Goal: Task Accomplishment & Management: Manage account settings

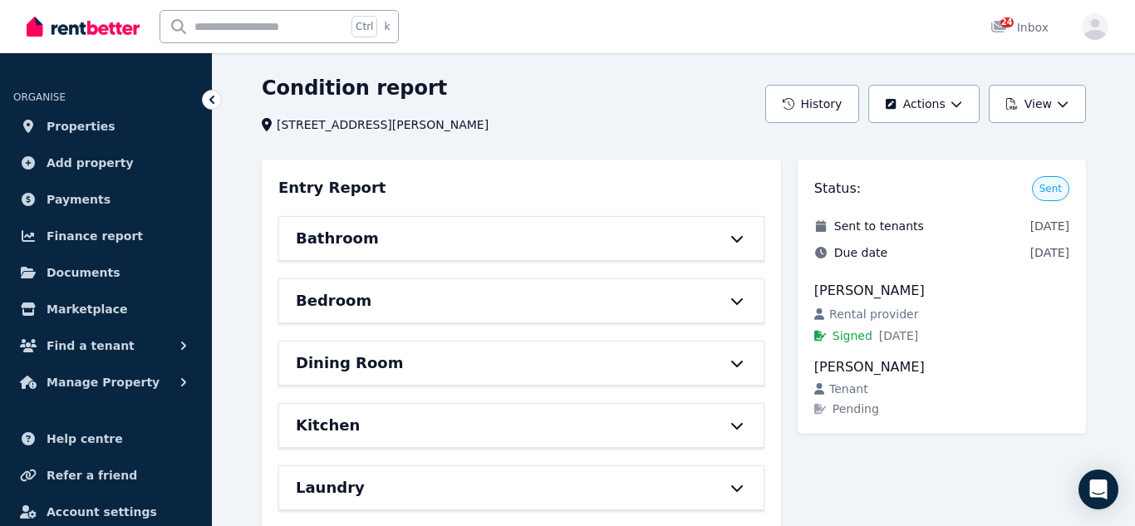
scroll to position [55, 0]
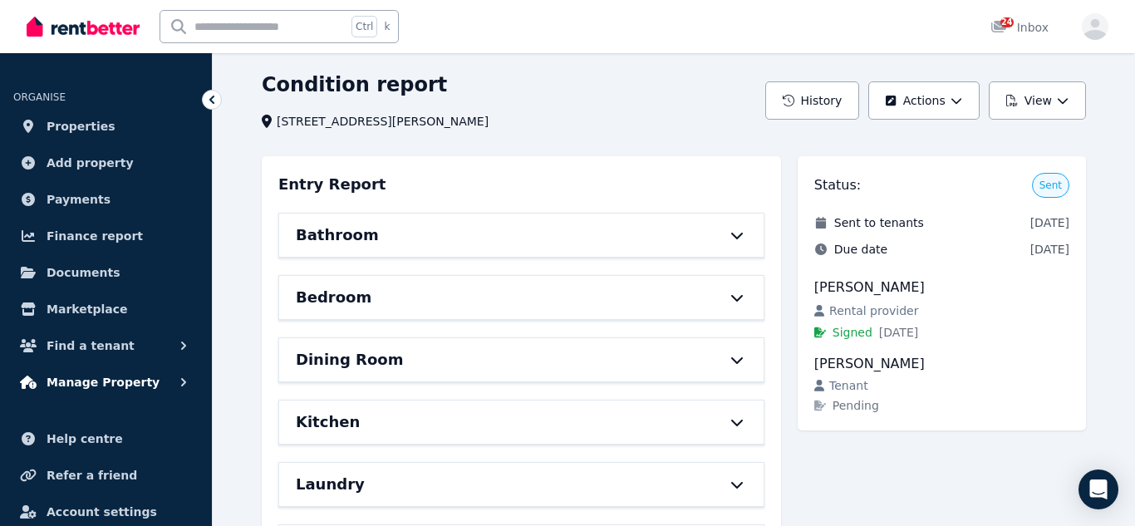
click at [118, 378] on span "Manage Property" at bounding box center [103, 382] width 113 height 20
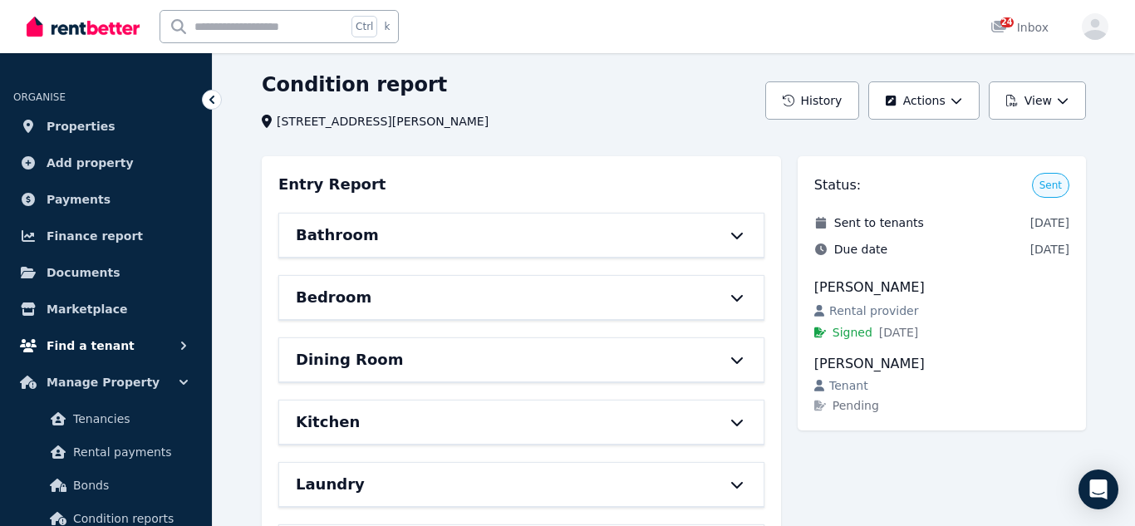
click at [121, 351] on span "Find a tenant" at bounding box center [91, 346] width 88 height 20
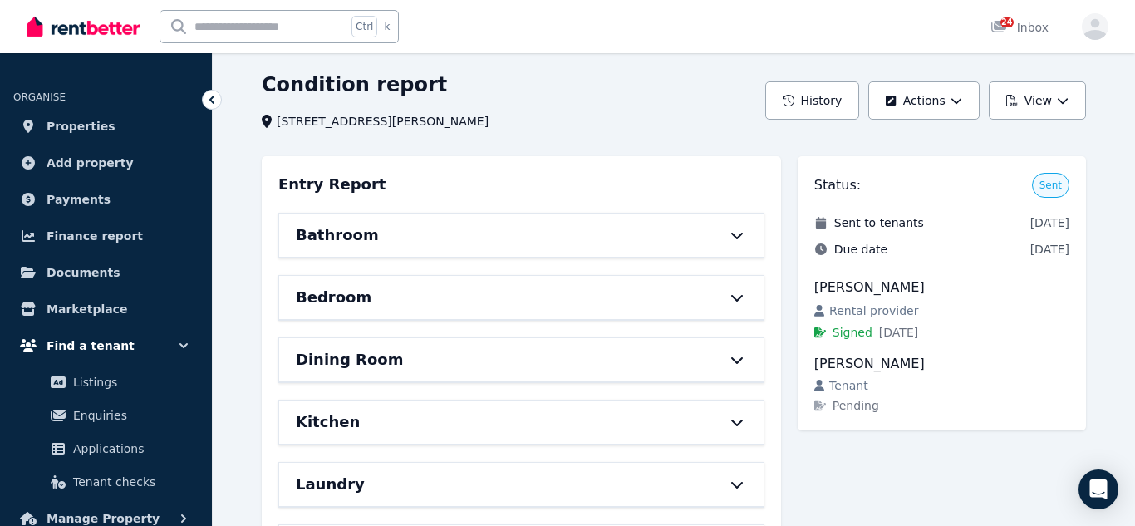
click at [121, 351] on span "Find a tenant" at bounding box center [91, 346] width 88 height 20
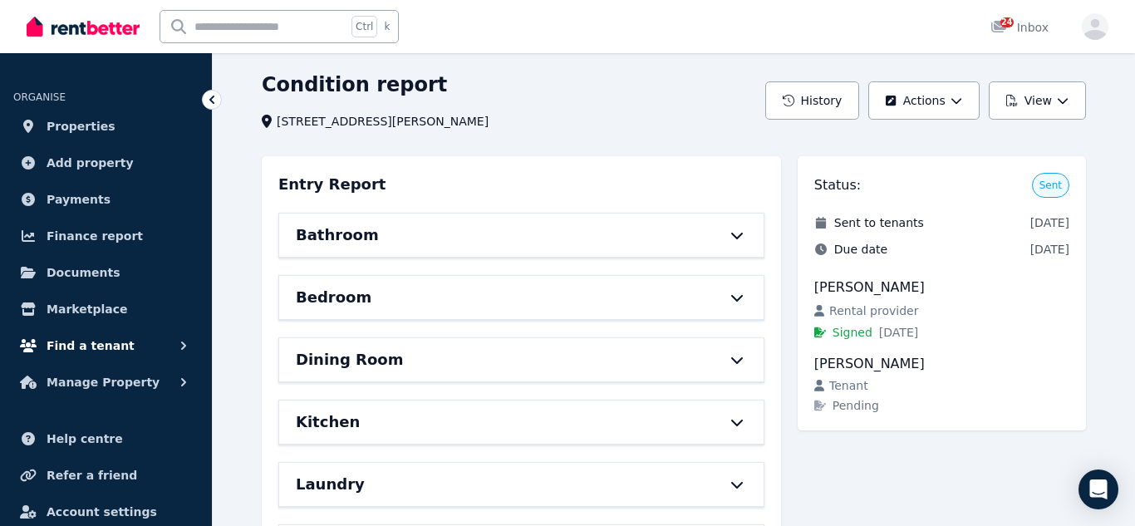
click at [108, 344] on span "Find a tenant" at bounding box center [91, 346] width 88 height 20
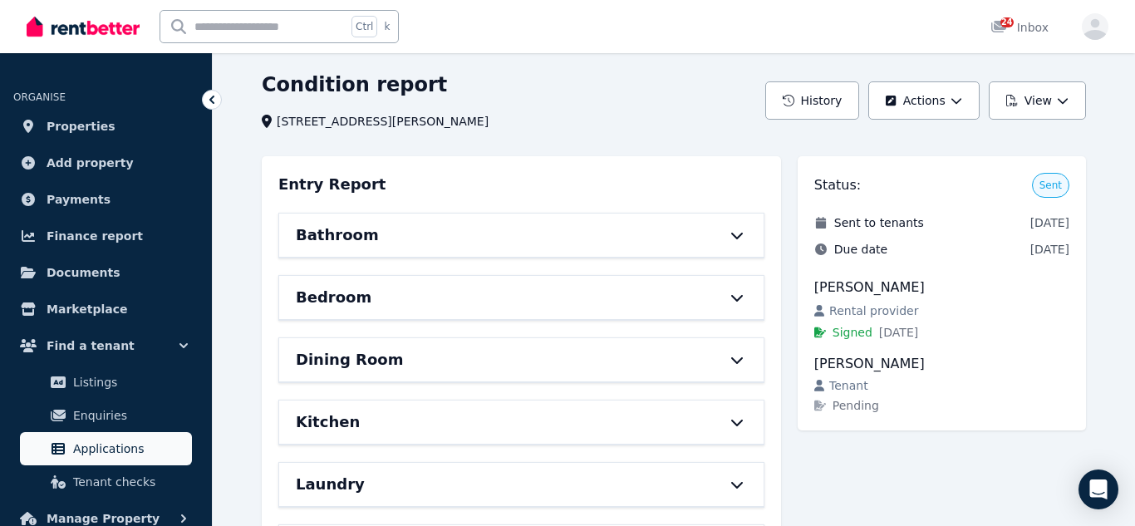
click at [105, 449] on span "Applications" at bounding box center [129, 449] width 112 height 20
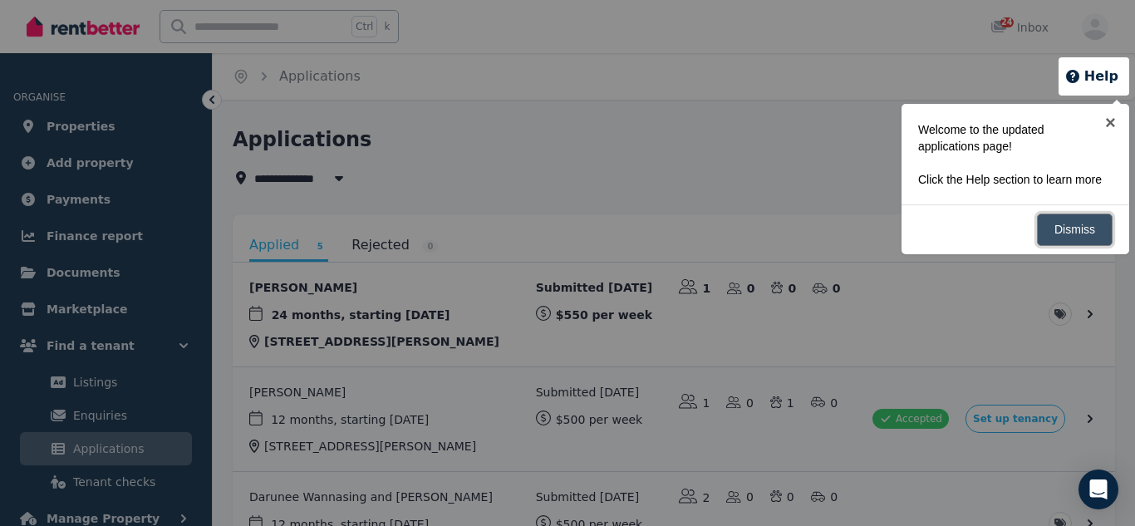
click at [1075, 236] on link "Dismiss" at bounding box center [1075, 229] width 76 height 32
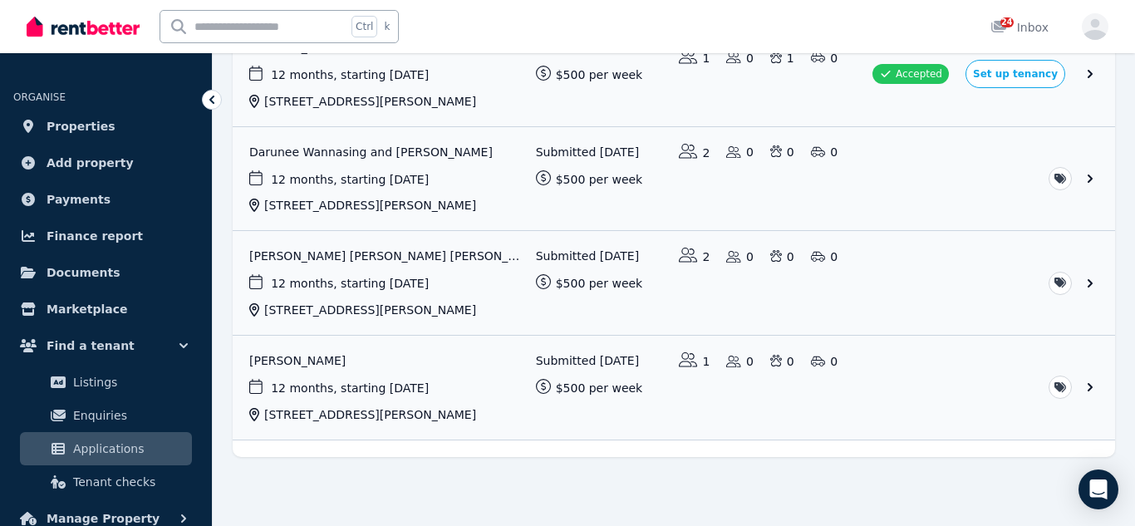
scroll to position [346, 0]
click at [1018, 74] on link "View application: Nicaella Macalalad" at bounding box center [674, 74] width 882 height 104
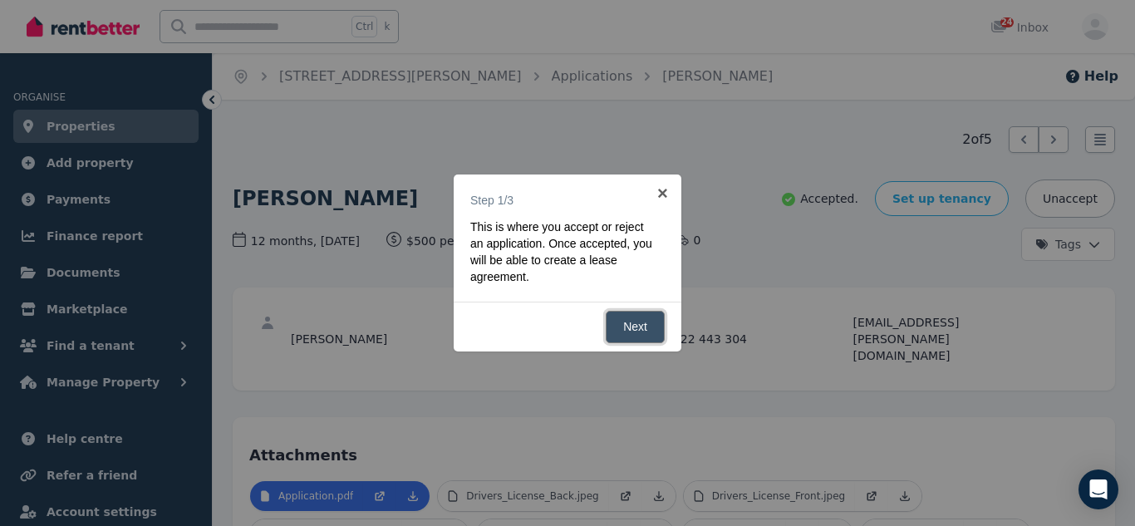
click at [650, 331] on link "Next" at bounding box center [635, 327] width 59 height 32
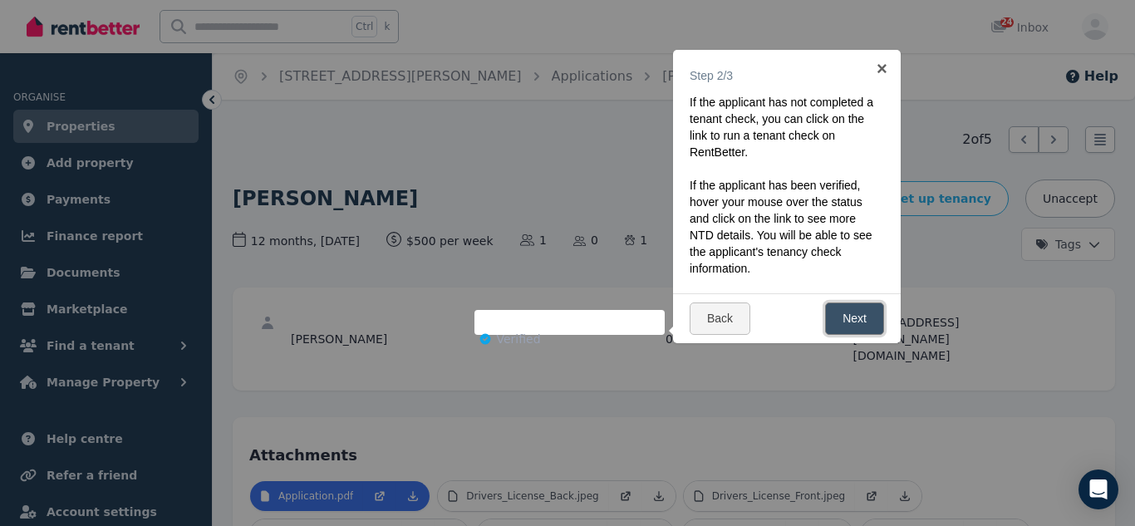
click at [876, 319] on link "Next" at bounding box center [854, 318] width 59 height 32
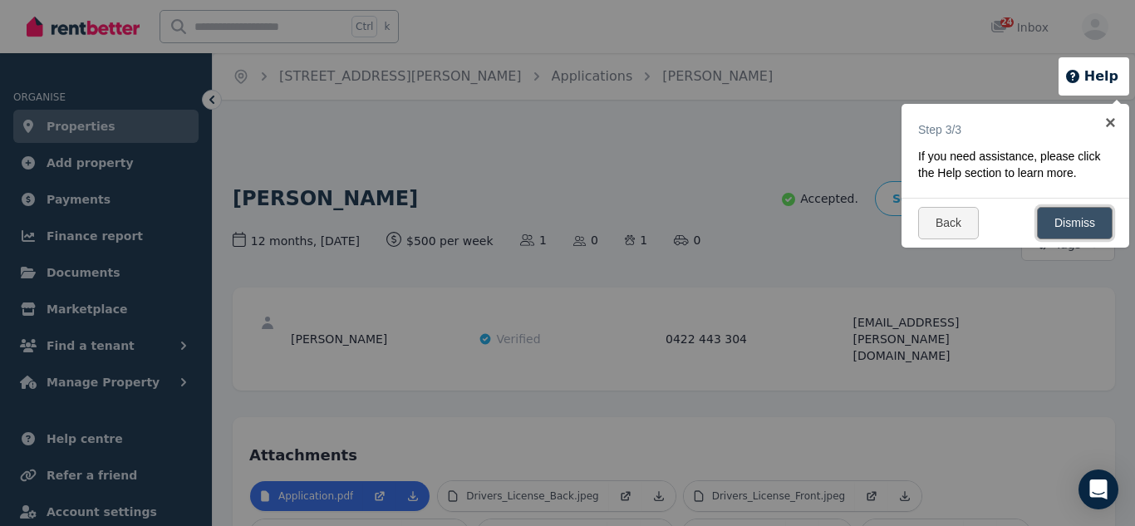
click at [1070, 239] on link "Dismiss" at bounding box center [1075, 223] width 76 height 32
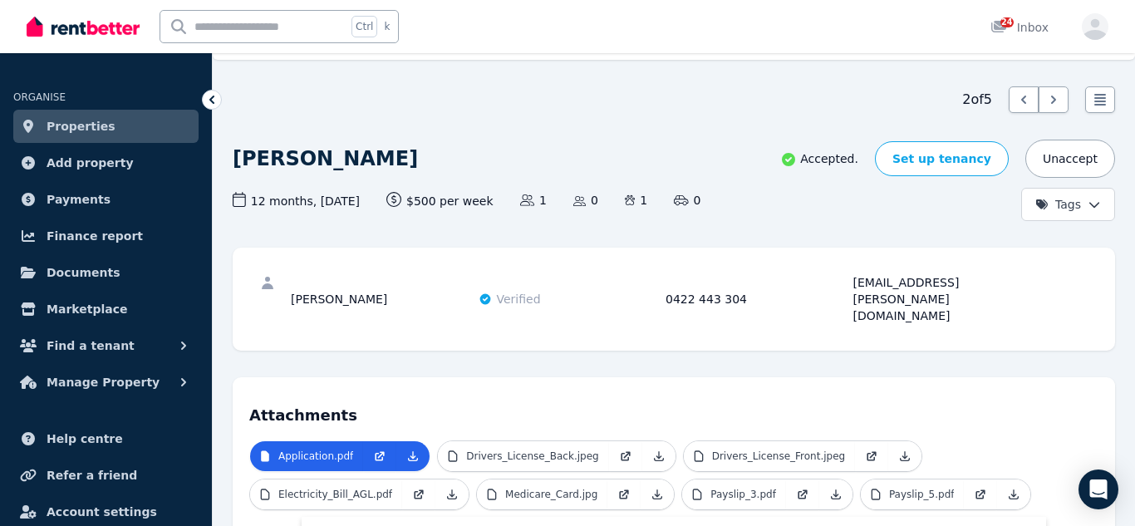
scroll to position [32, 0]
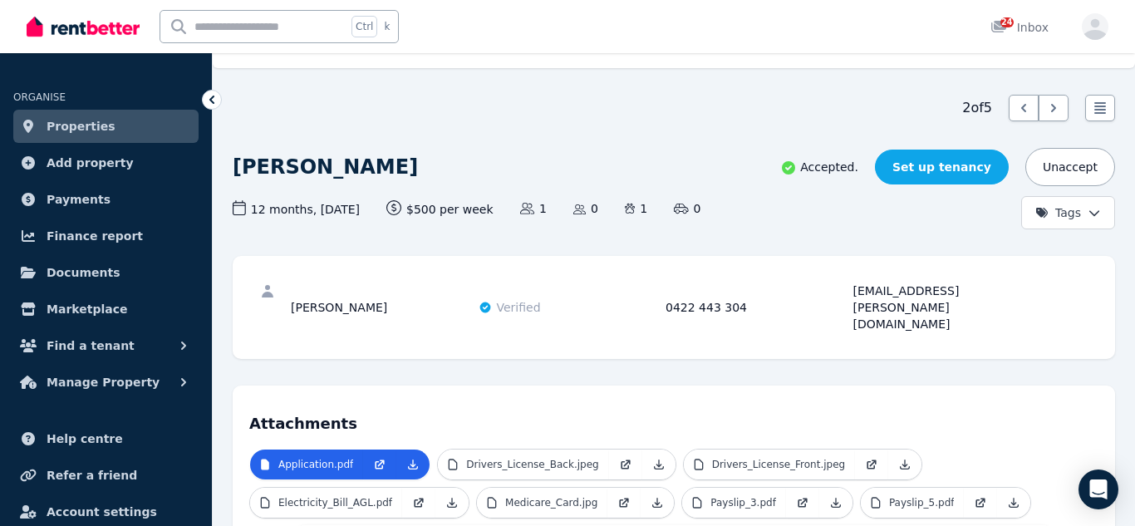
click at [969, 172] on link "Set up tenancy" at bounding box center [942, 167] width 134 height 35
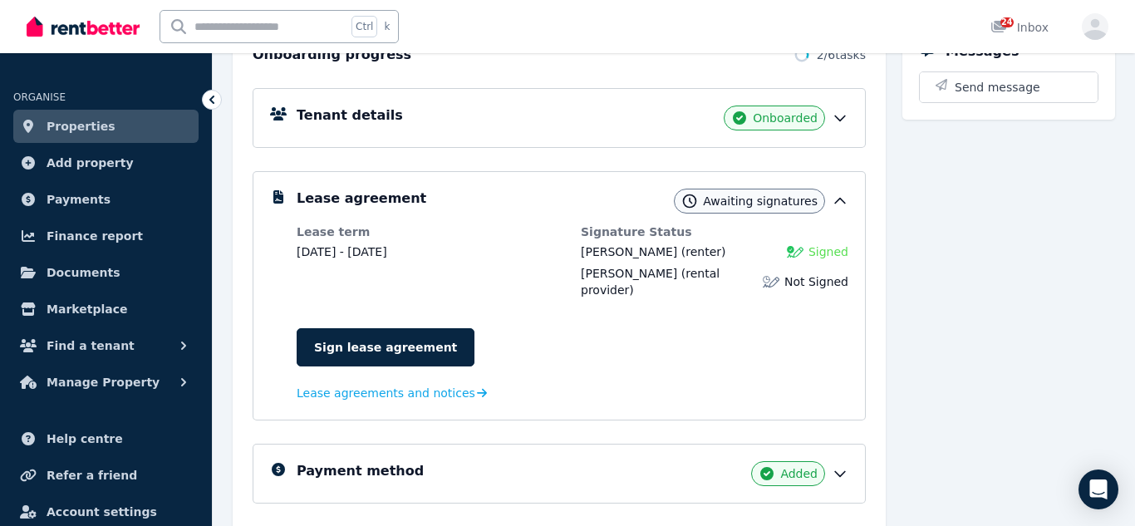
scroll to position [223, 0]
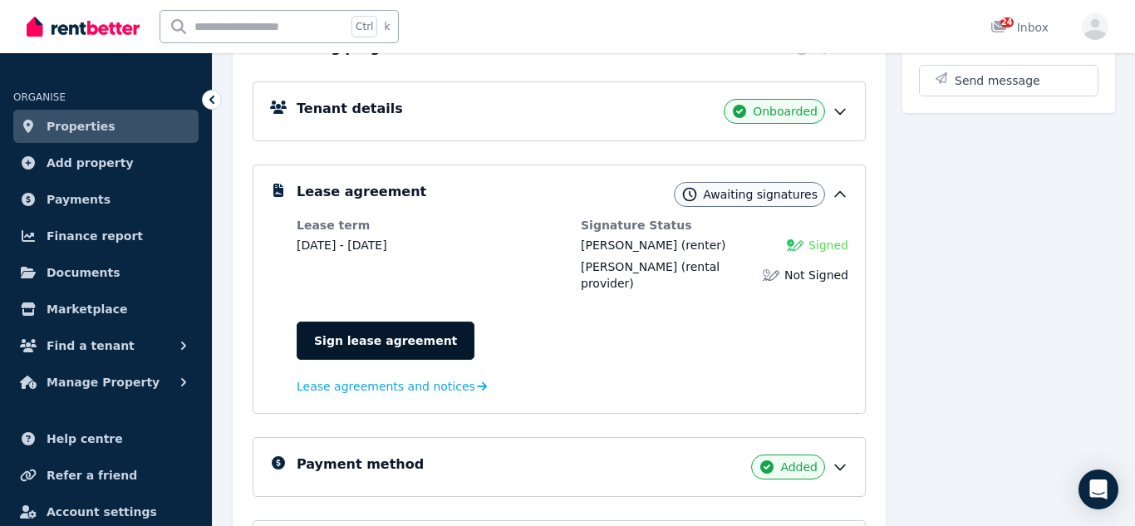
click at [402, 322] on link "Sign lease agreement" at bounding box center [386, 340] width 178 height 38
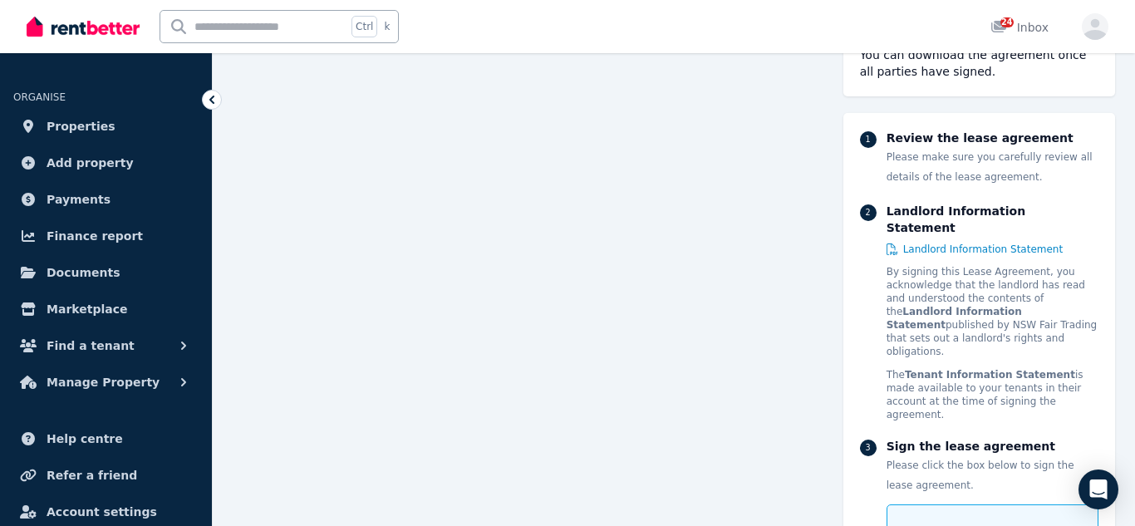
scroll to position [13646, 0]
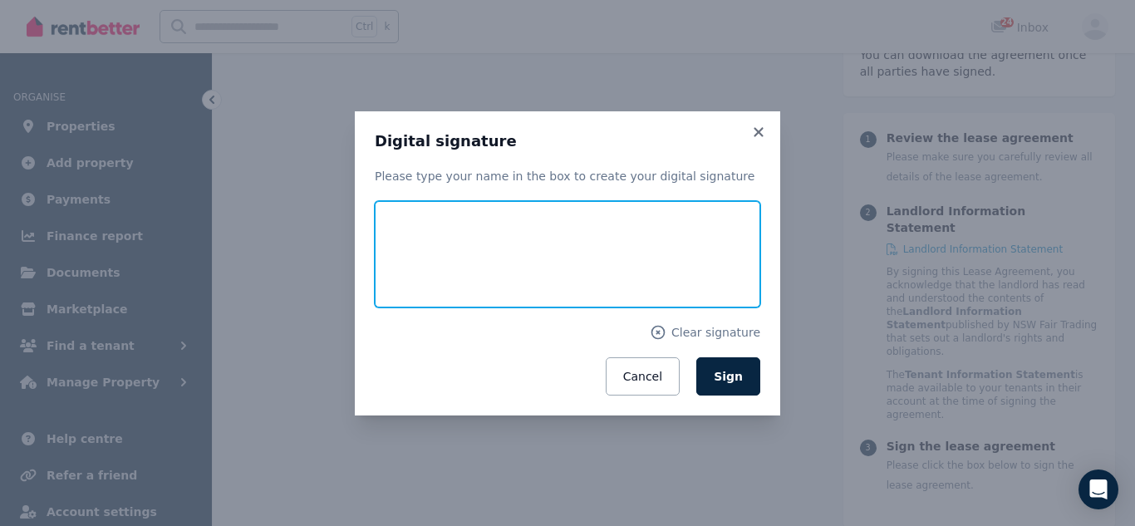
click at [558, 260] on input "text" at bounding box center [567, 254] width 385 height 106
type input "*"
type input "**********"
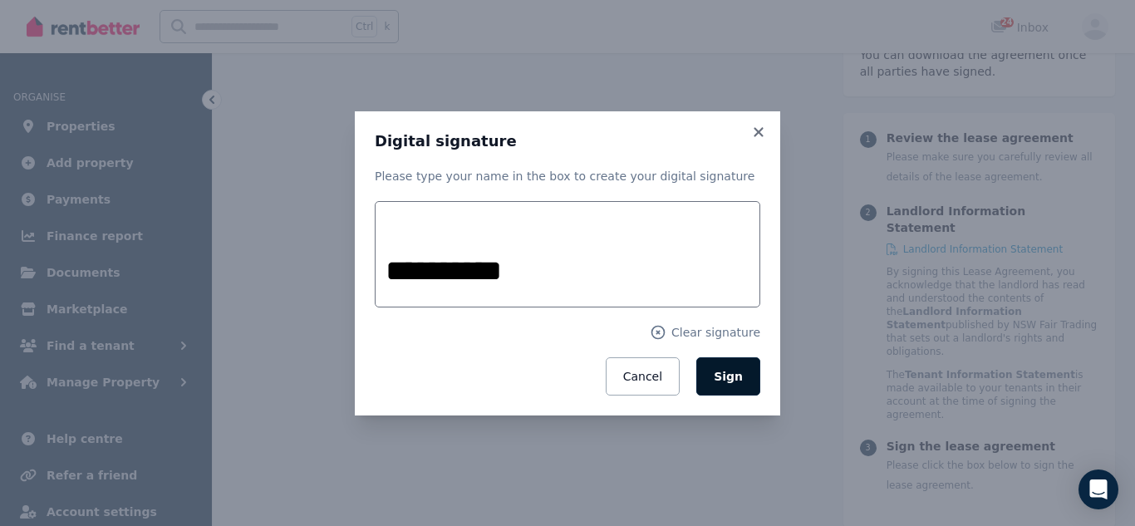
click at [716, 383] on button "Sign" at bounding box center [728, 376] width 64 height 38
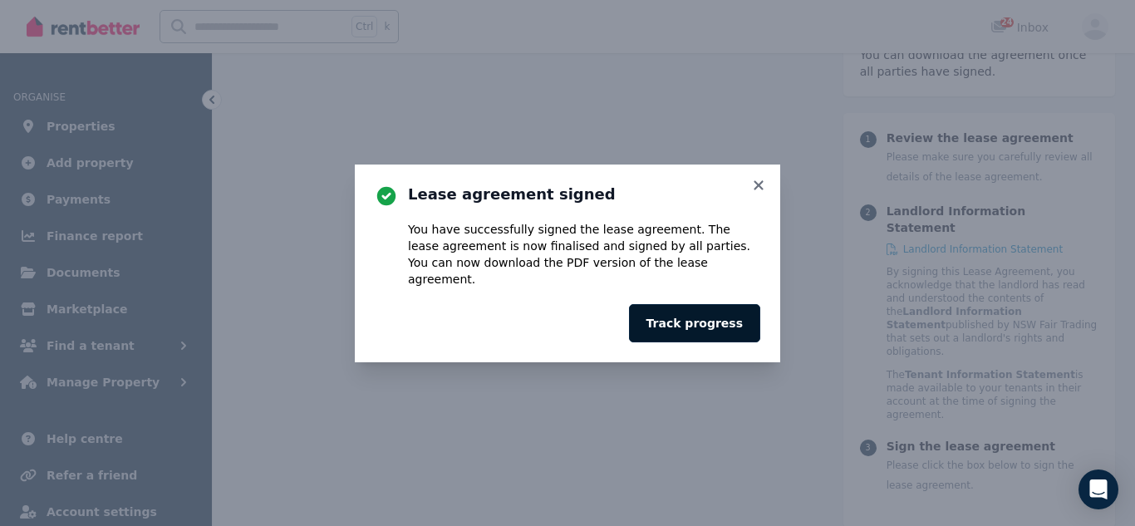
click at [725, 316] on button "Track progress" at bounding box center [694, 323] width 131 height 38
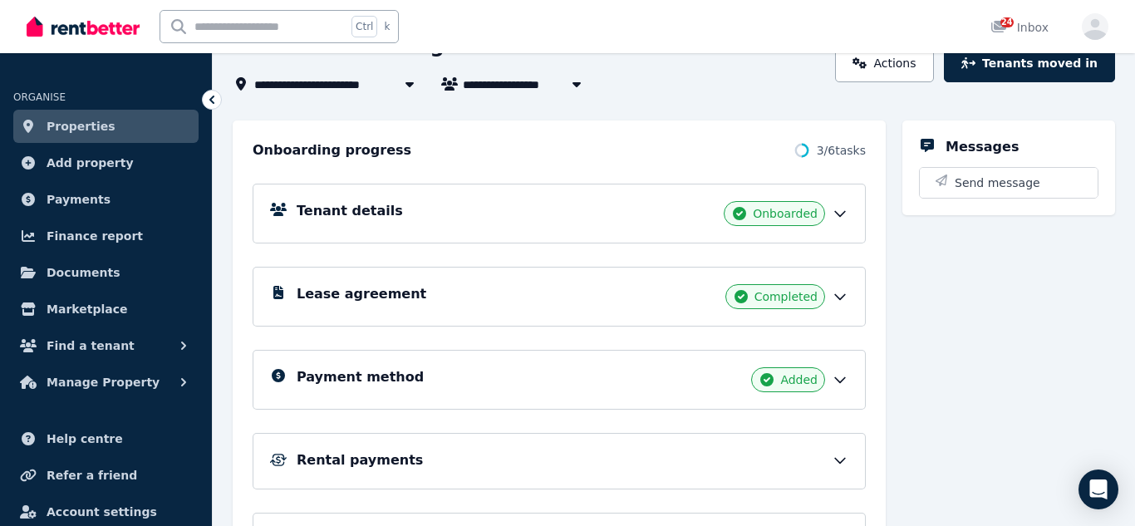
scroll to position [119, 0]
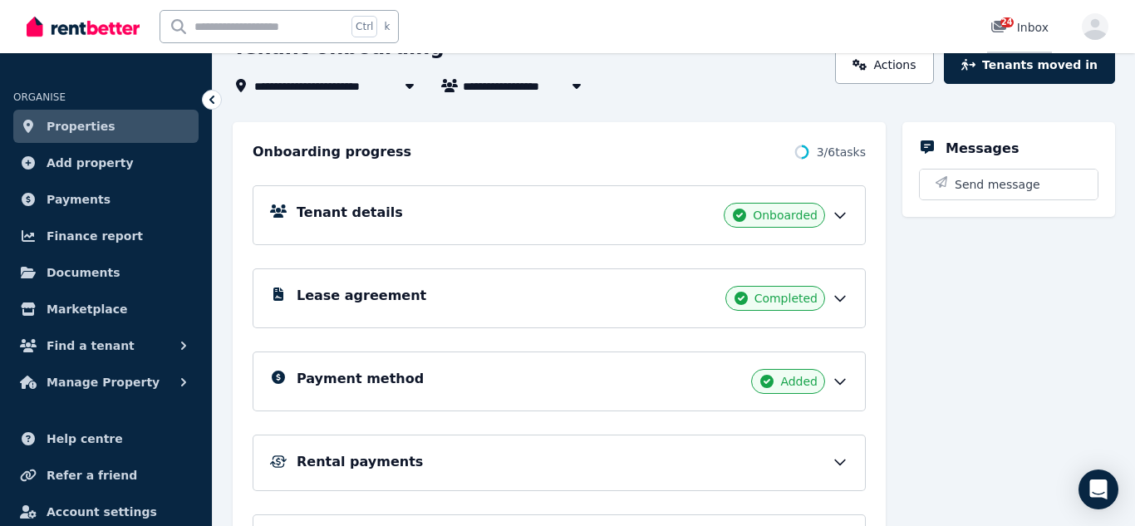
click at [1006, 26] on span "24" at bounding box center [1006, 22] width 13 height 10
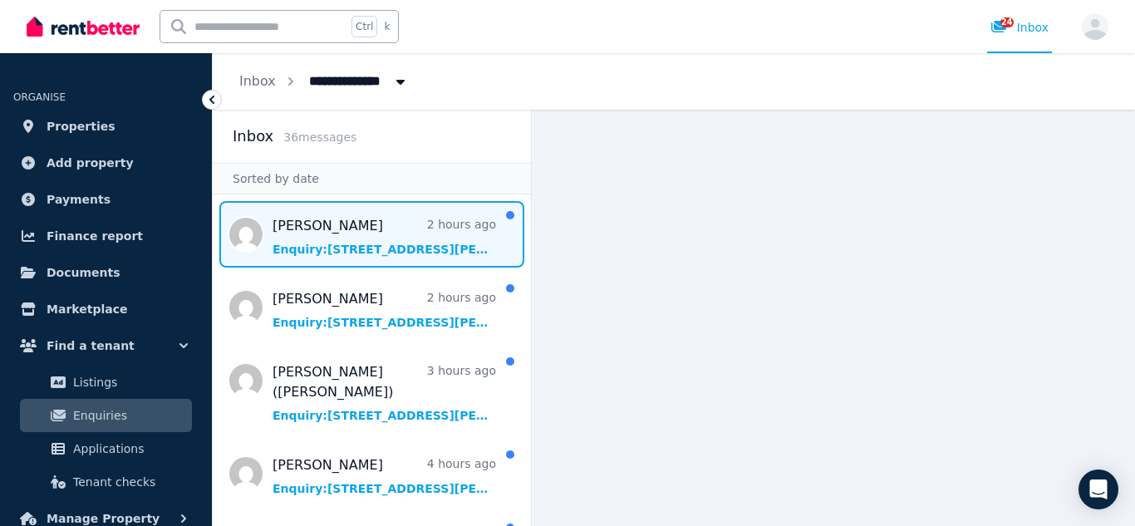
click at [397, 252] on span "Message list" at bounding box center [372, 234] width 318 height 66
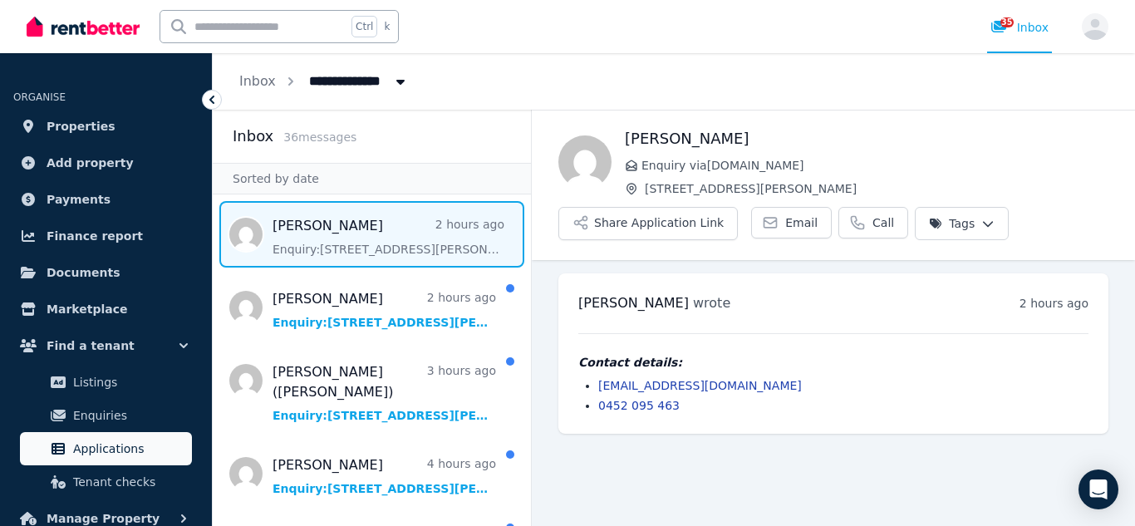
click at [102, 452] on span "Applications" at bounding box center [129, 449] width 112 height 20
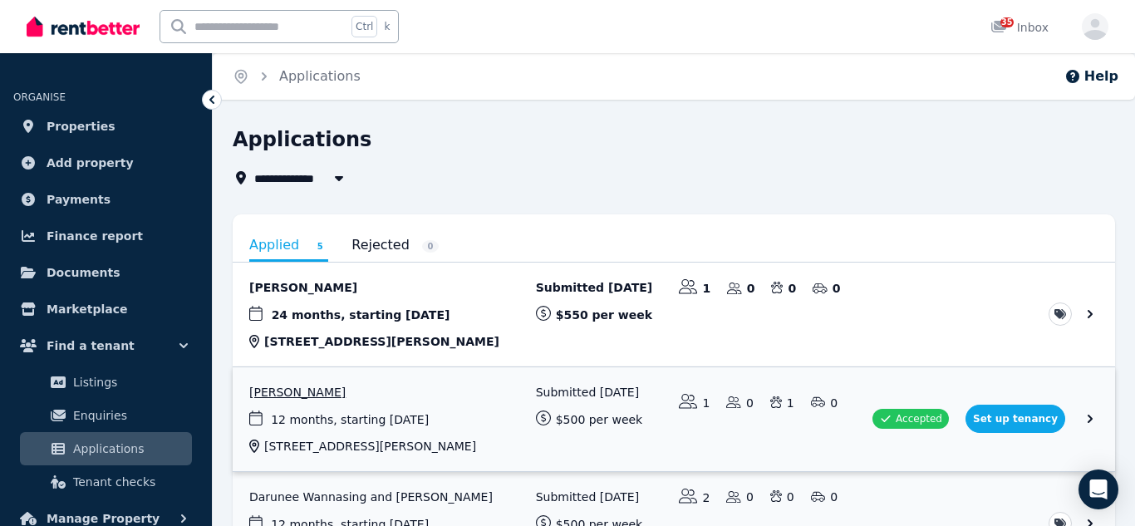
click at [1034, 419] on link "View application: Nicaella Macalalad" at bounding box center [674, 419] width 882 height 104
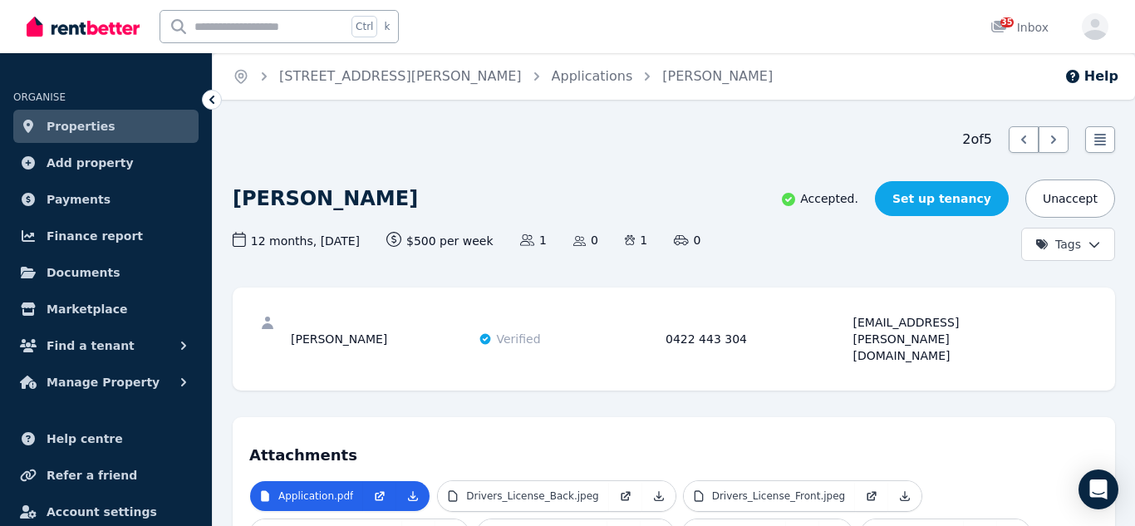
click at [949, 203] on link "Set up tenancy" at bounding box center [942, 198] width 134 height 35
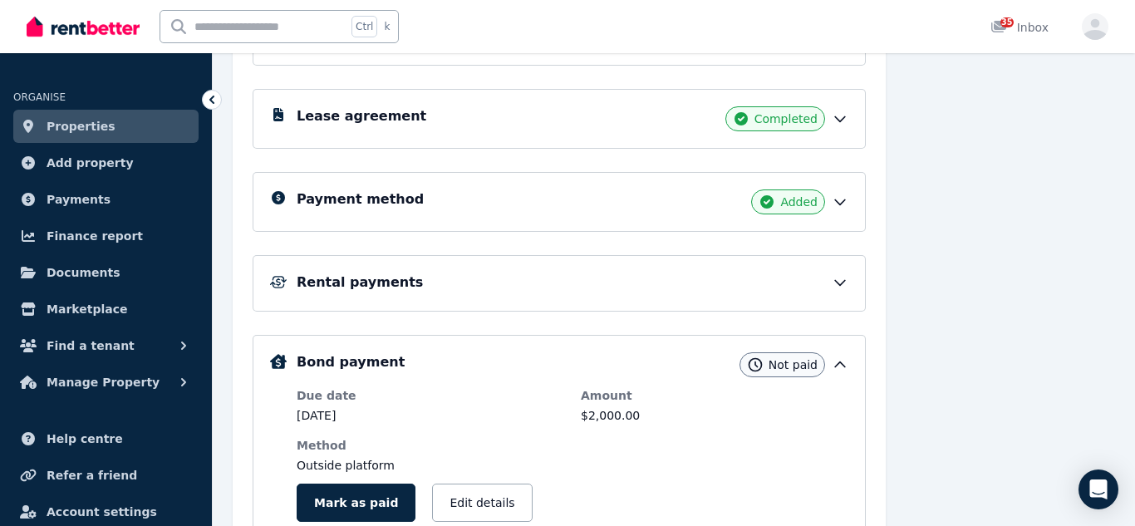
scroll to position [300, 0]
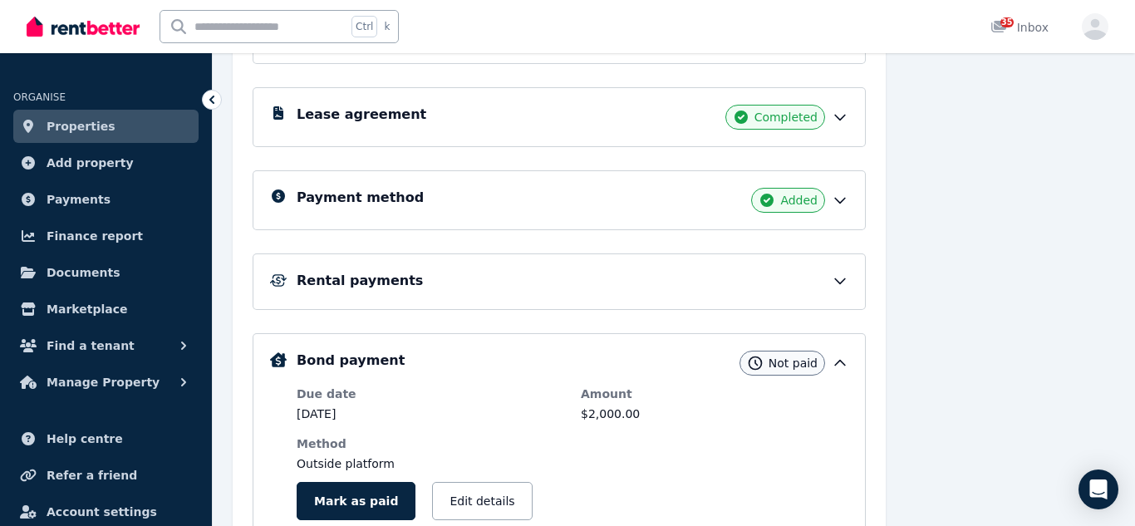
click at [843, 286] on icon at bounding box center [839, 280] width 17 height 17
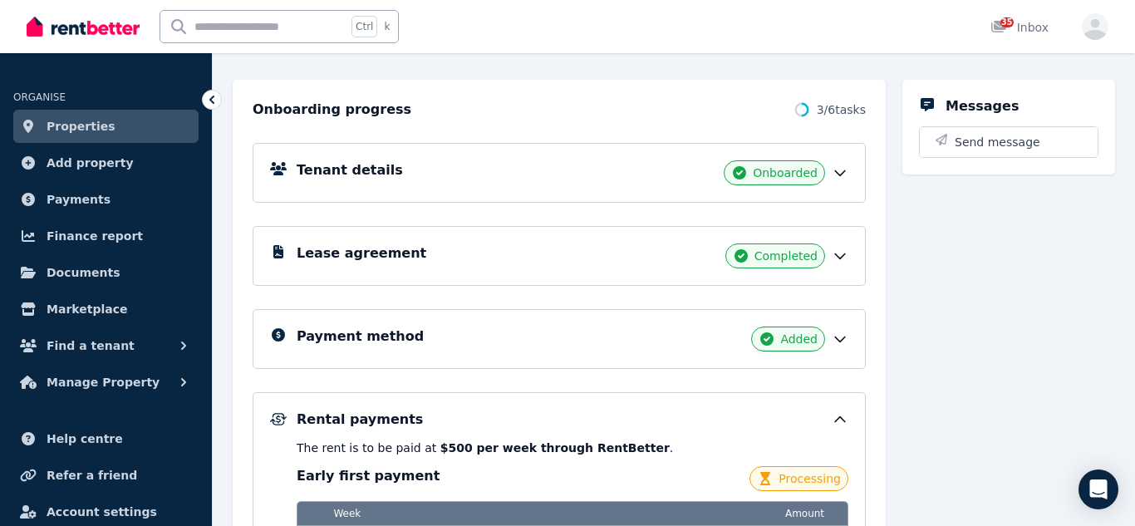
scroll to position [0, 0]
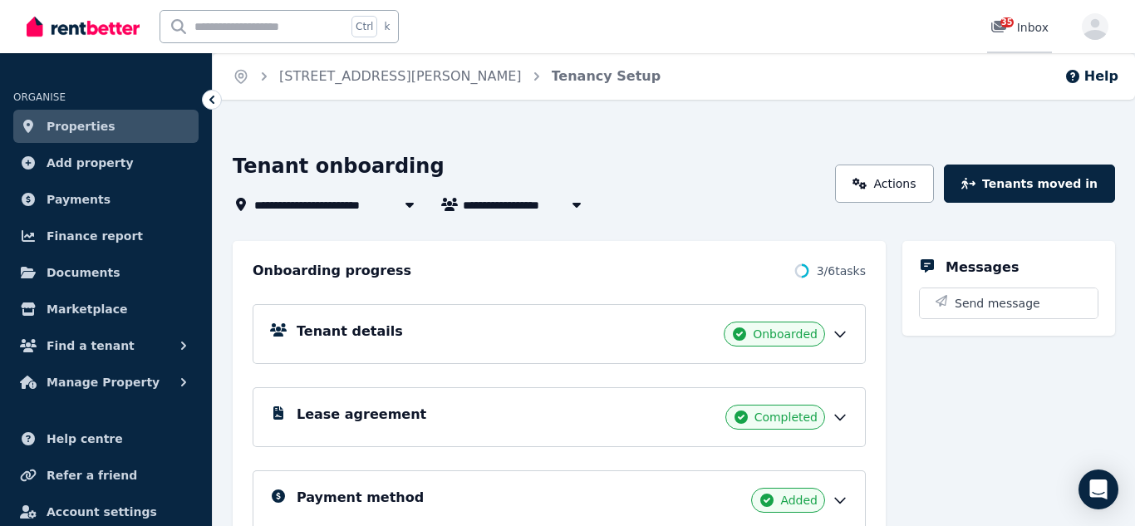
click at [1001, 26] on icon at bounding box center [998, 26] width 17 height 13
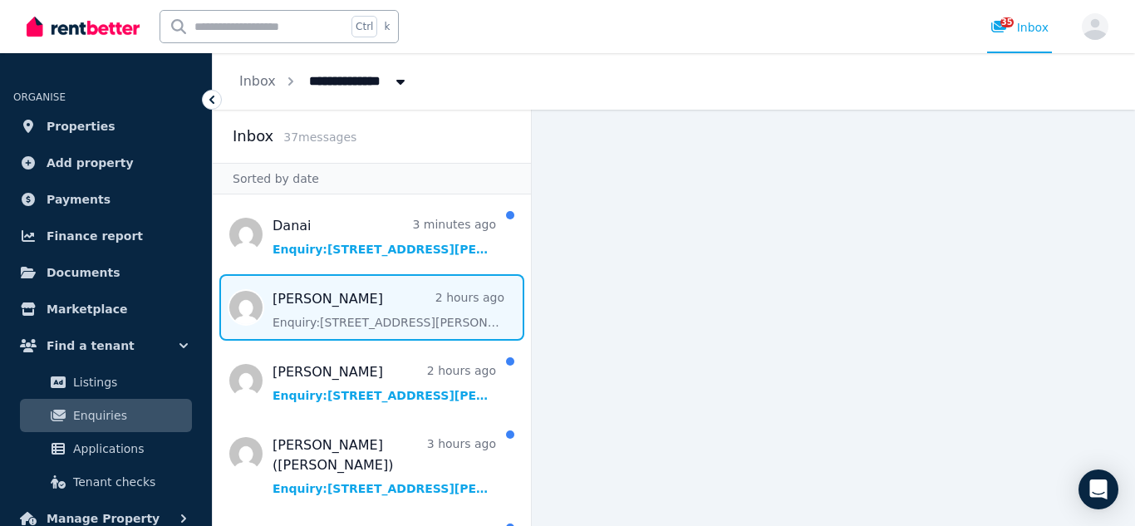
click at [380, 302] on span "Message list" at bounding box center [372, 307] width 318 height 66
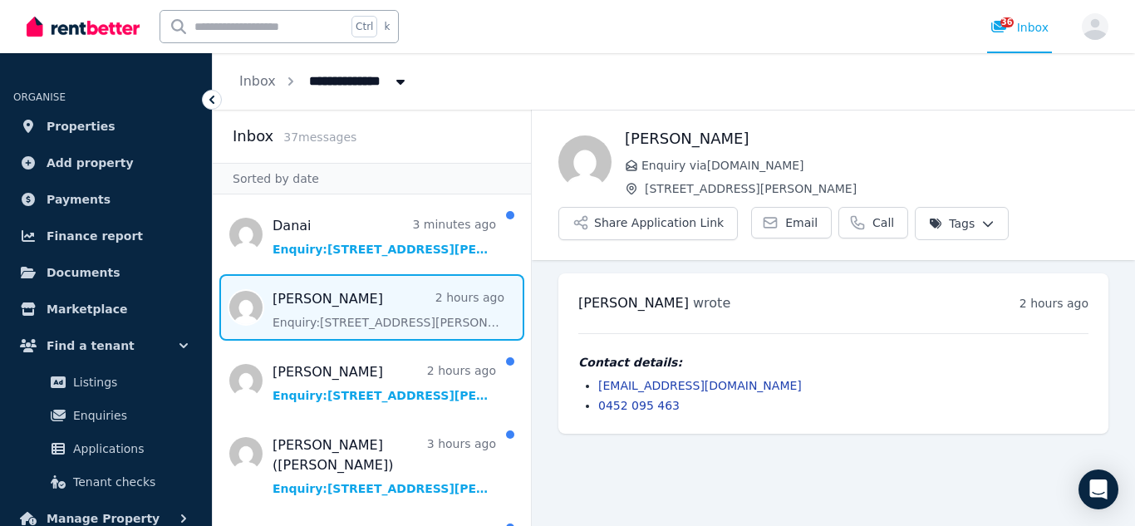
click at [376, 293] on span "Message list" at bounding box center [372, 307] width 318 height 66
click at [787, 229] on span "Email" at bounding box center [801, 222] width 32 height 17
click at [785, 225] on span "Email" at bounding box center [801, 222] width 32 height 17
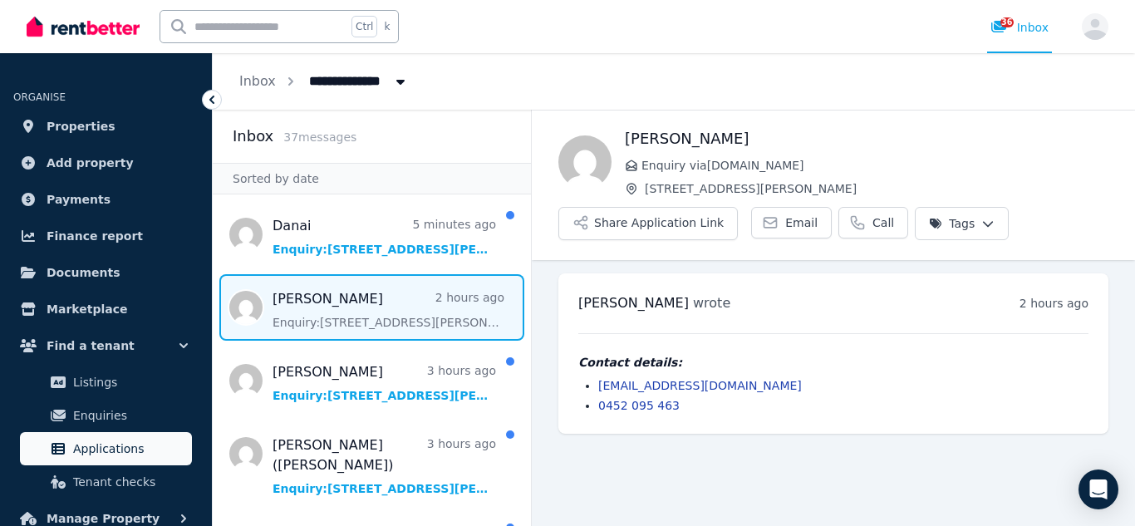
click at [97, 452] on span "Applications" at bounding box center [129, 449] width 112 height 20
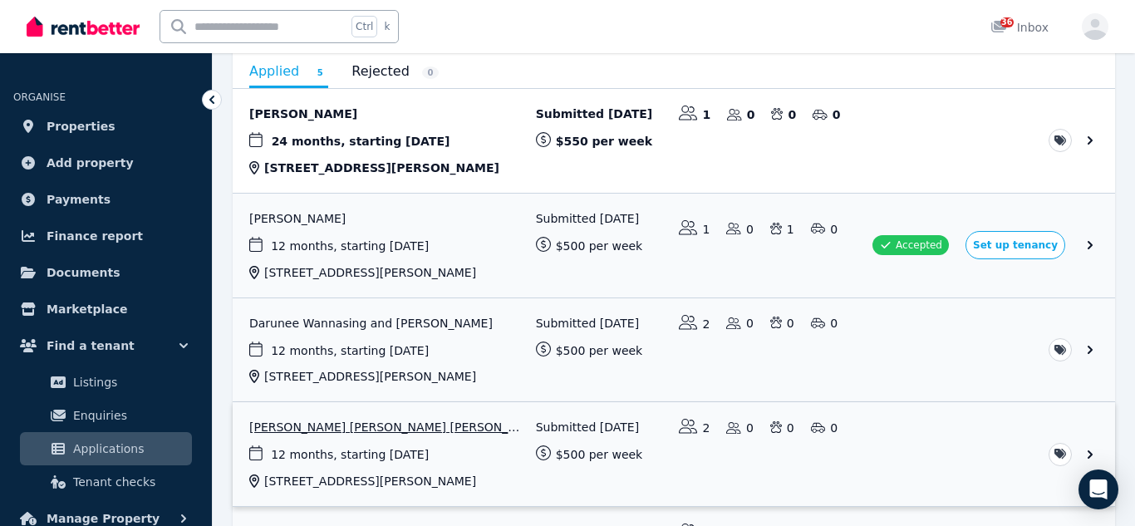
scroll to position [172, 0]
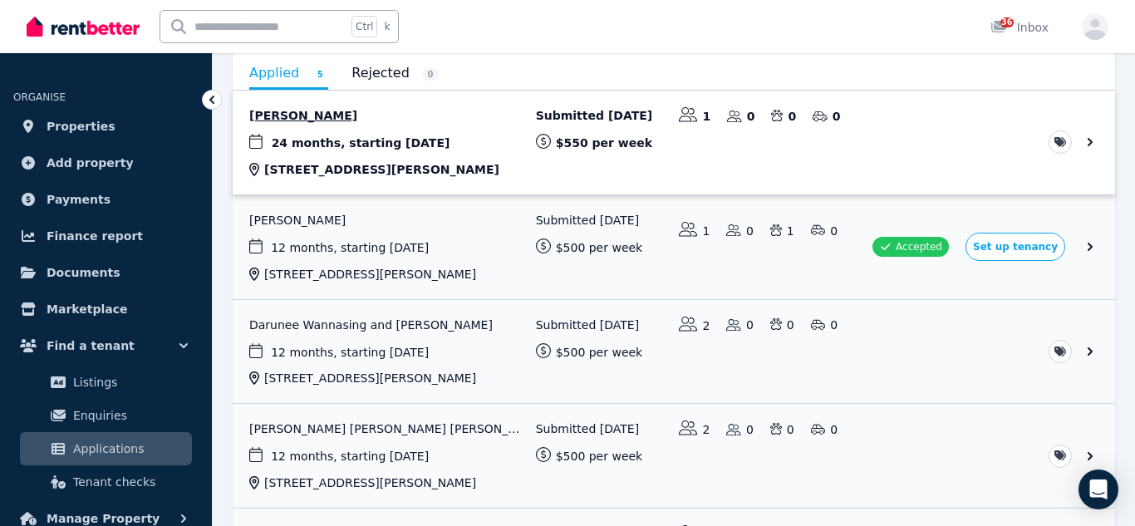
click at [1091, 144] on link "View application: Ehtesham Choudhury" at bounding box center [674, 143] width 882 height 104
